Goal: Check status: Check status

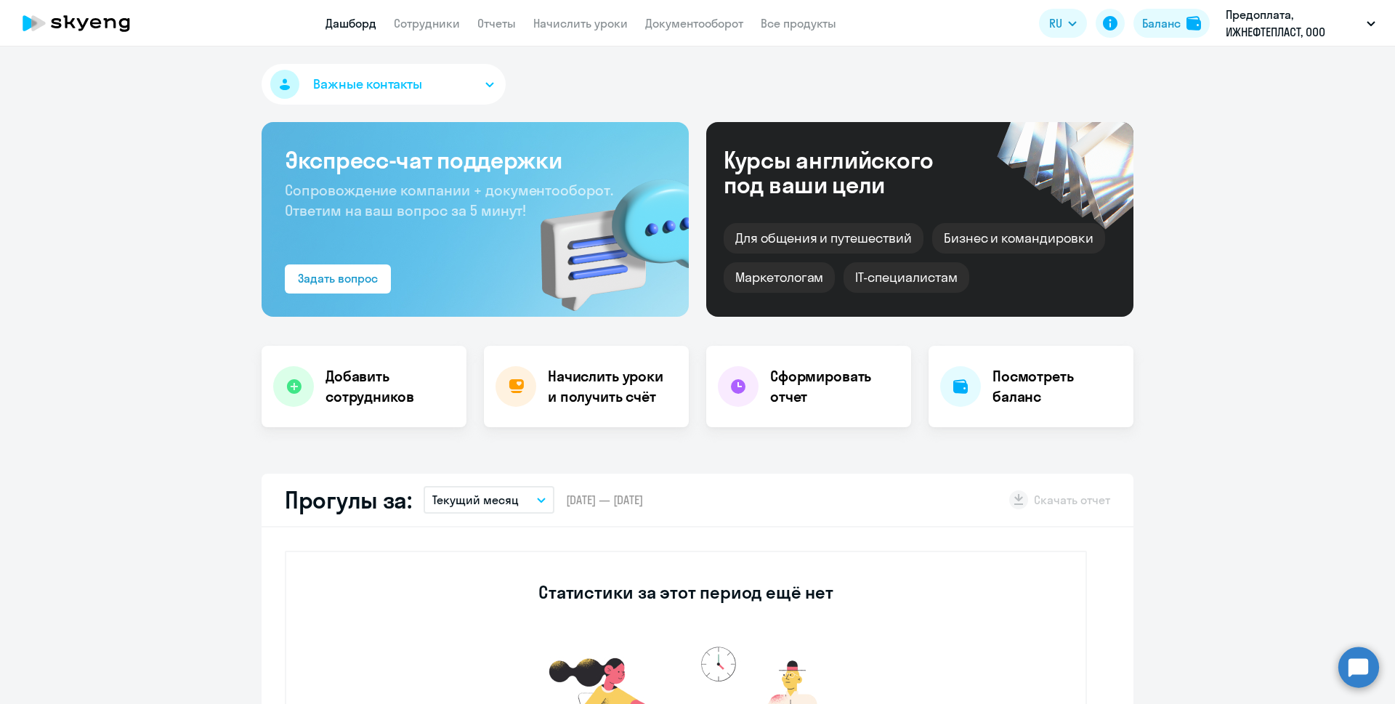
select select "30"
click at [1033, 377] on h4 "Посмотреть баланс" at bounding box center [1057, 386] width 129 height 41
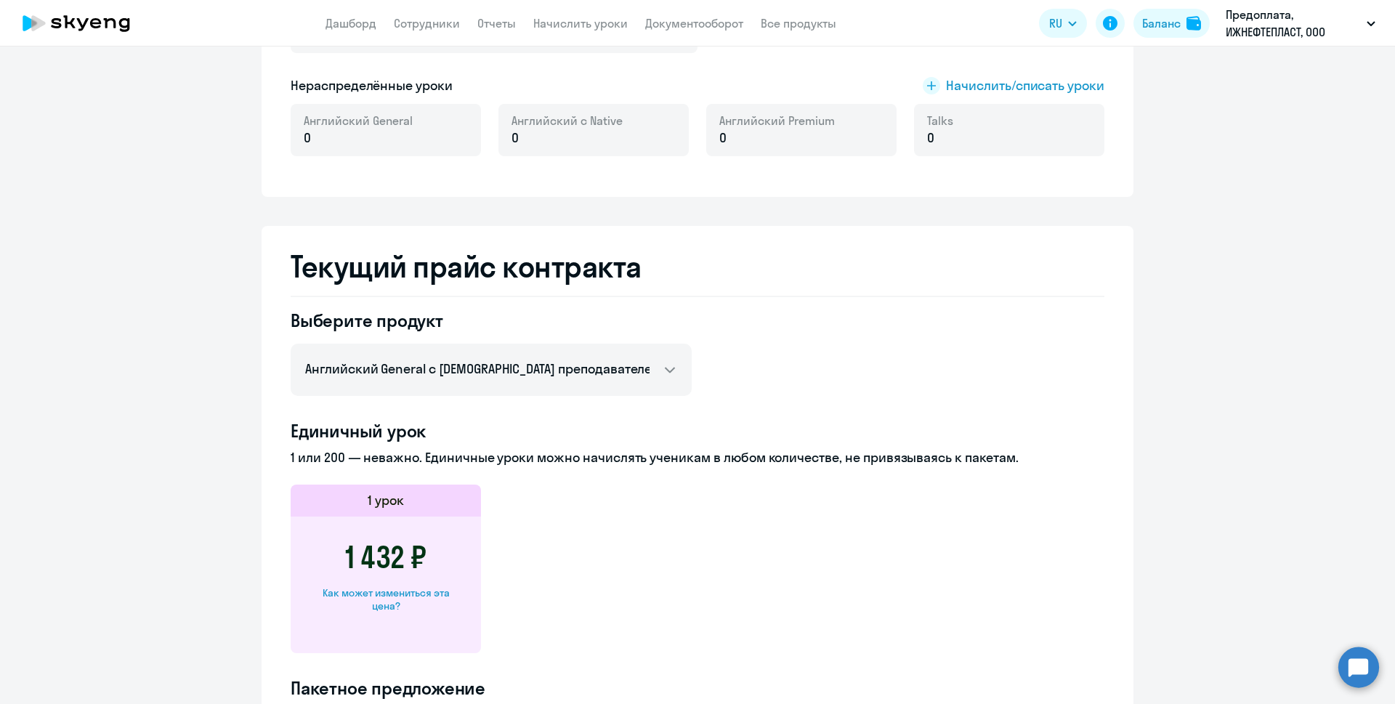
scroll to position [363, 0]
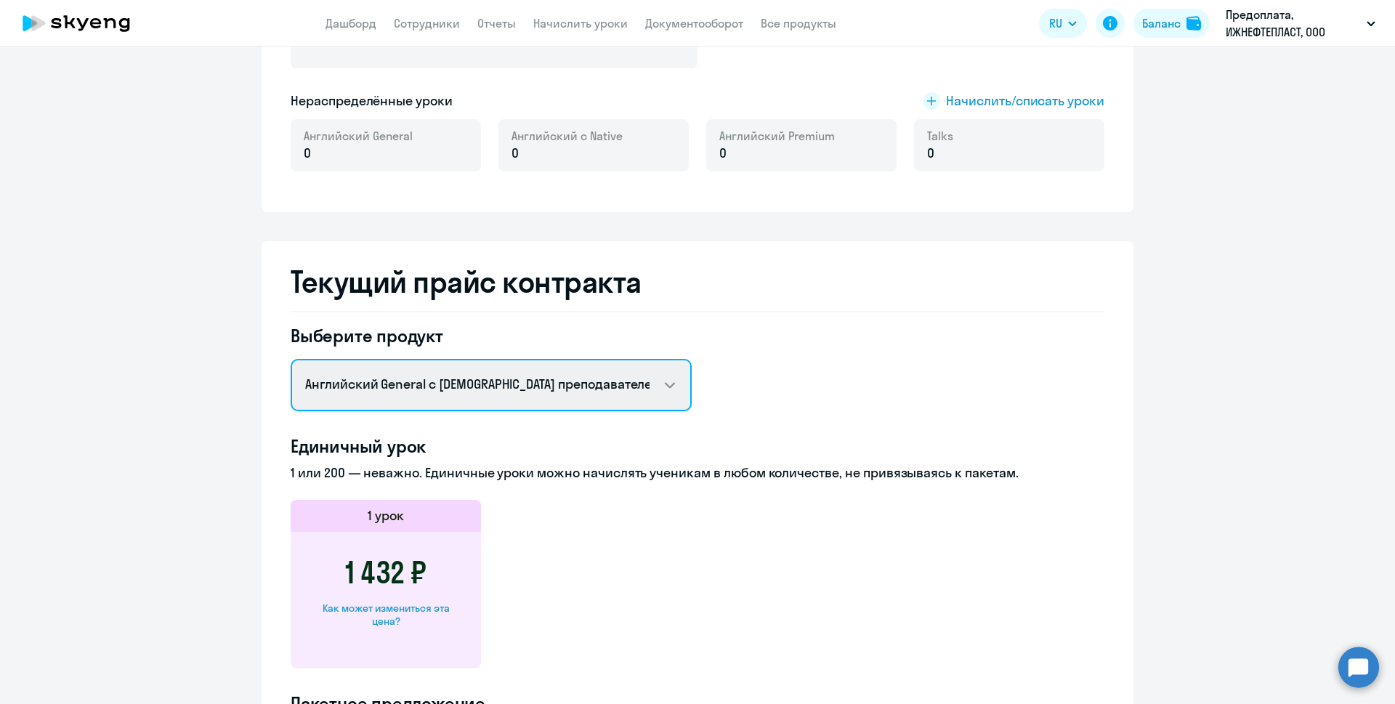
click at [666, 392] on select "Английский General с русскоговорящим преподавателем Английский General с [DEMOG…" at bounding box center [491, 385] width 401 height 52
select select "english_adult_not_native_speaker_premium"
click at [291, 359] on select "Английский General с русскоговорящим преподавателем Английский General с [DEMOG…" at bounding box center [491, 385] width 401 height 52
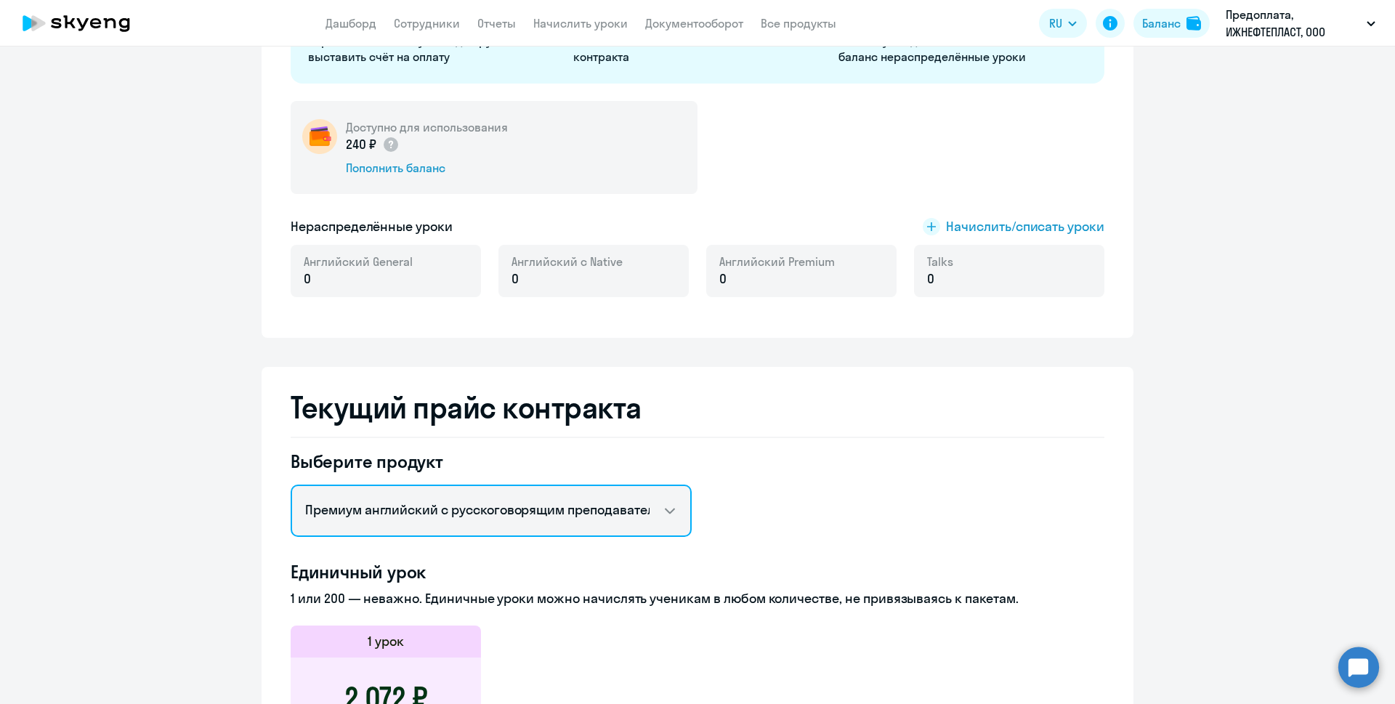
scroll to position [218, 0]
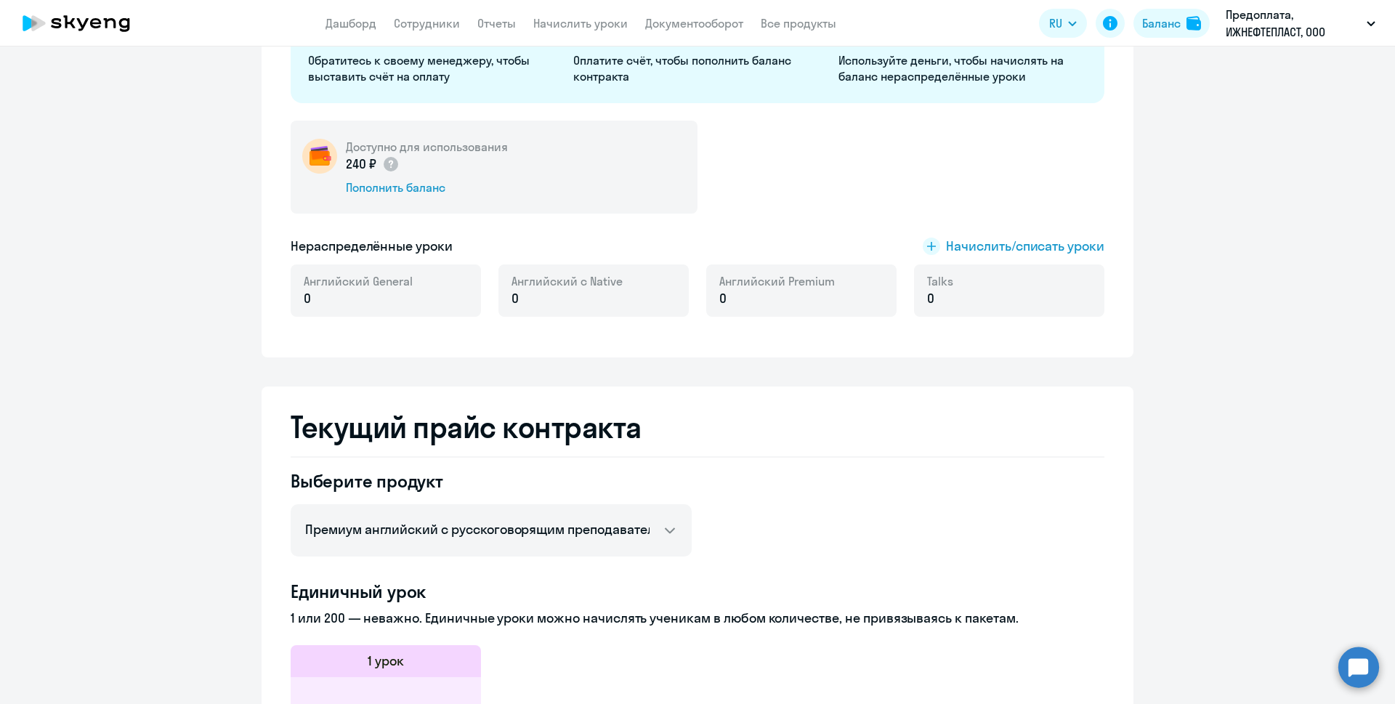
click at [204, 355] on ng-component "[PERSON_NAME] контракта [PERSON_NAME] и уроки История изменений баланса Обратит…" at bounding box center [697, 580] width 1395 height 1435
